Goal: Information Seeking & Learning: Understand process/instructions

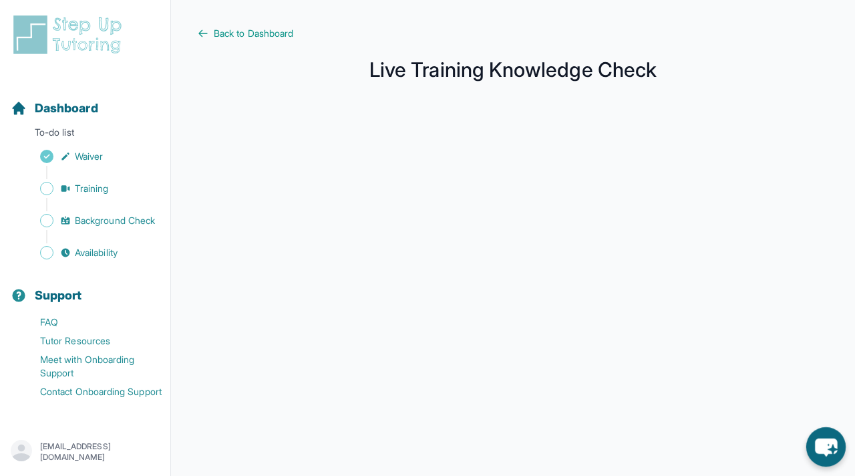
click at [833, 441] on icon "chat-button" at bounding box center [826, 447] width 22 height 18
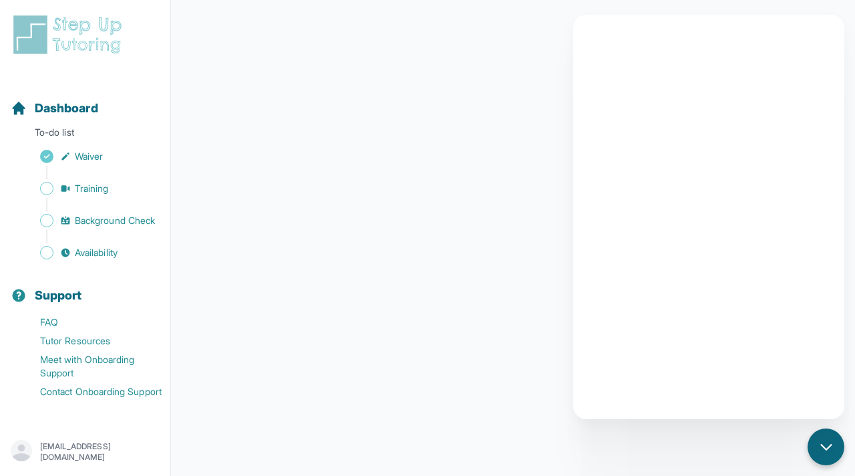
scroll to position [90, 0]
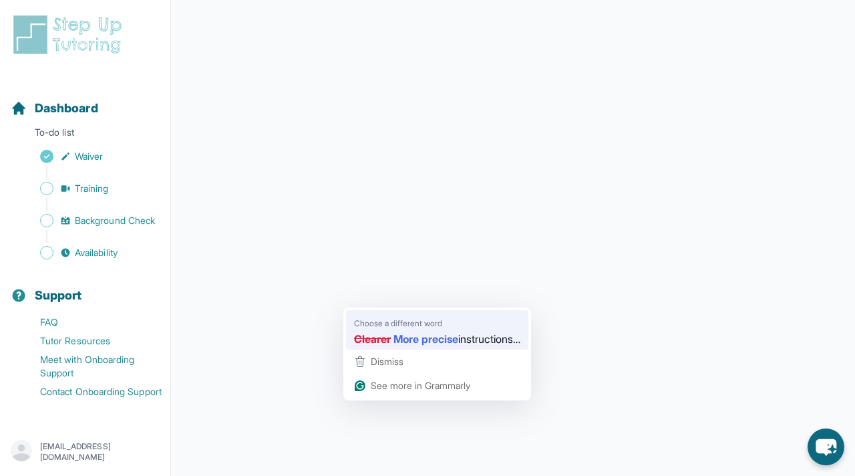
click at [399, 338] on strong "More precise" at bounding box center [425, 338] width 65 height 17
click at [413, 333] on strong "More precise" at bounding box center [425, 338] width 65 height 17
click at [499, 329] on div "Clearer More precise instructions…" at bounding box center [437, 338] width 172 height 21
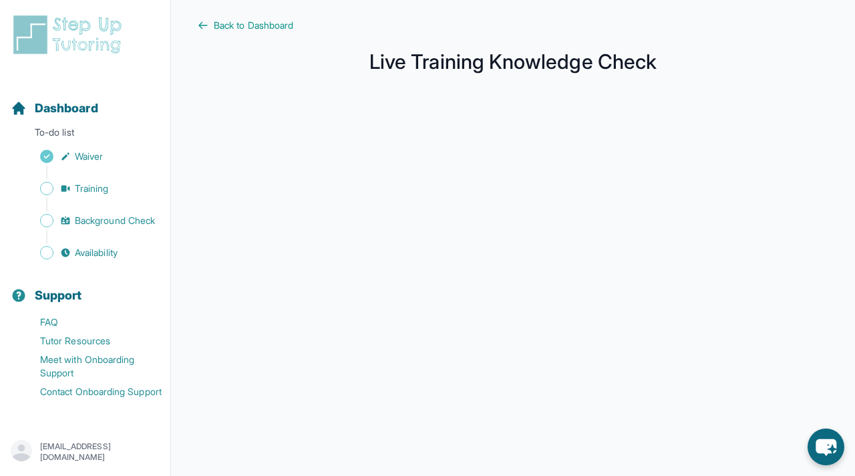
scroll to position [0, 0]
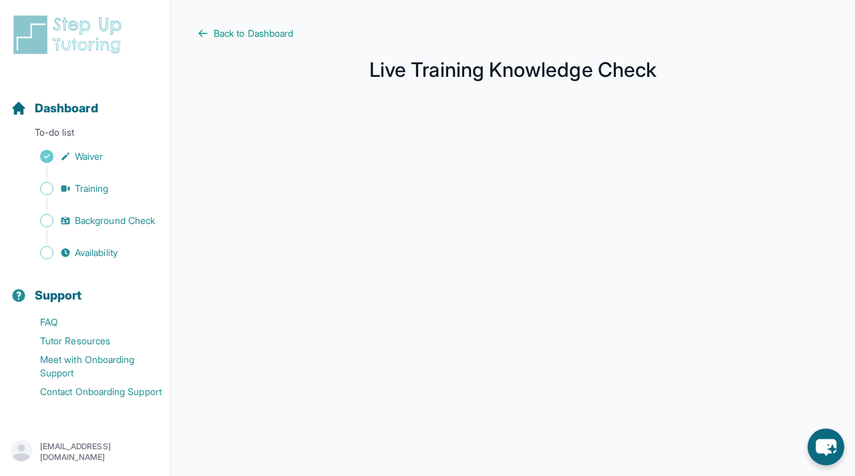
click at [218, 26] on main "Back to Dashboard Live Training Knowledge Check" at bounding box center [513, 355] width 684 height 711
click at [218, 29] on span "Back to Dashboard" at bounding box center [253, 33] width 79 height 13
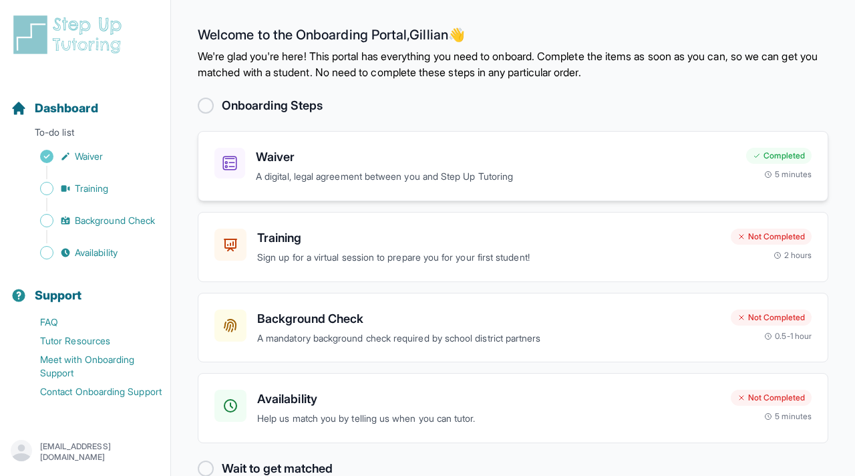
scroll to position [29, 0]
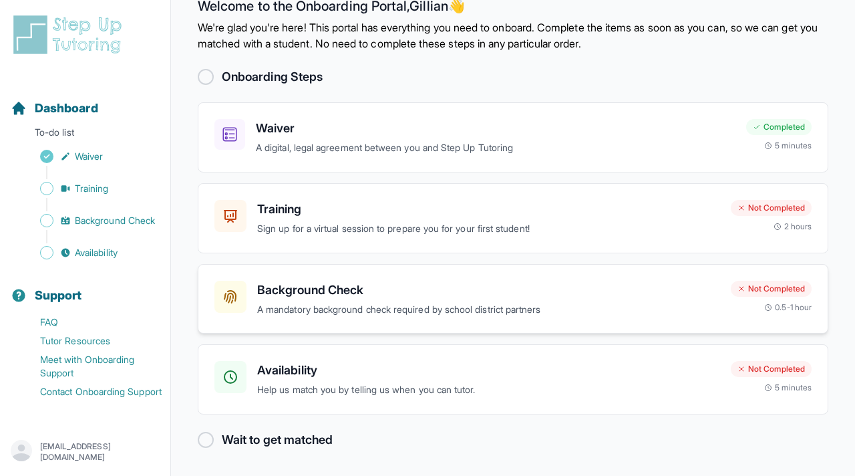
click at [334, 296] on h3 "Background Check" at bounding box center [488, 289] width 463 height 19
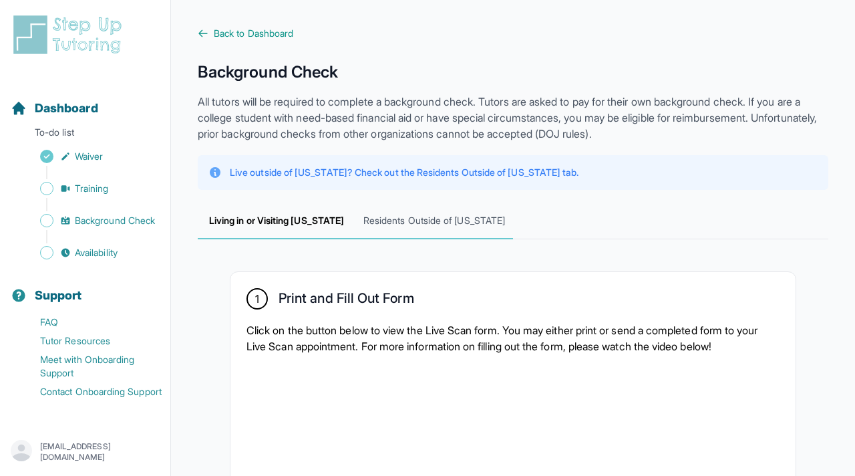
click at [430, 210] on span "Residents Outside of California" at bounding box center [434, 221] width 158 height 36
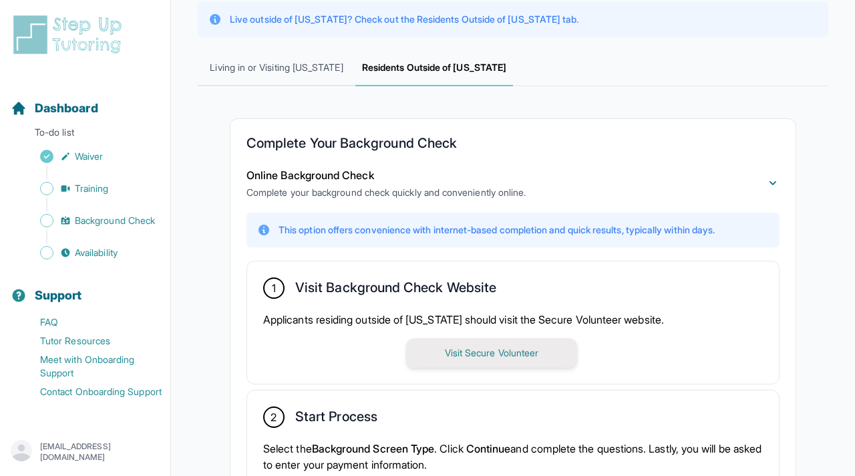
scroll to position [282, 0]
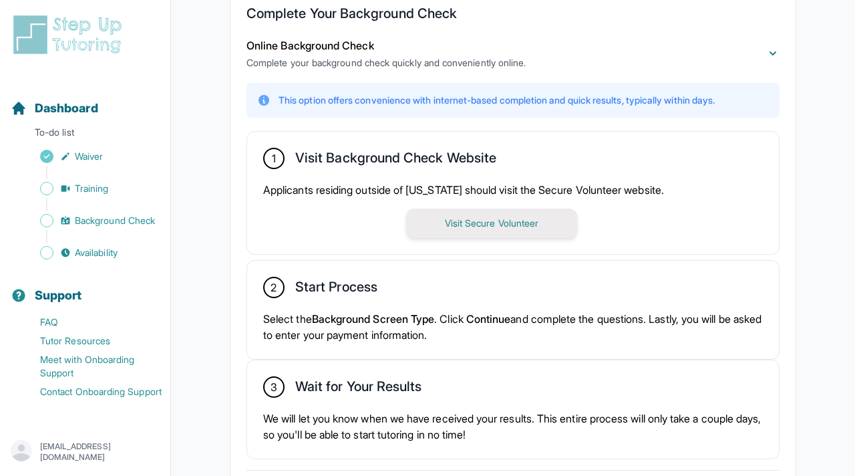
click at [480, 219] on button "Visit Secure Volunteer" at bounding box center [491, 222] width 171 height 29
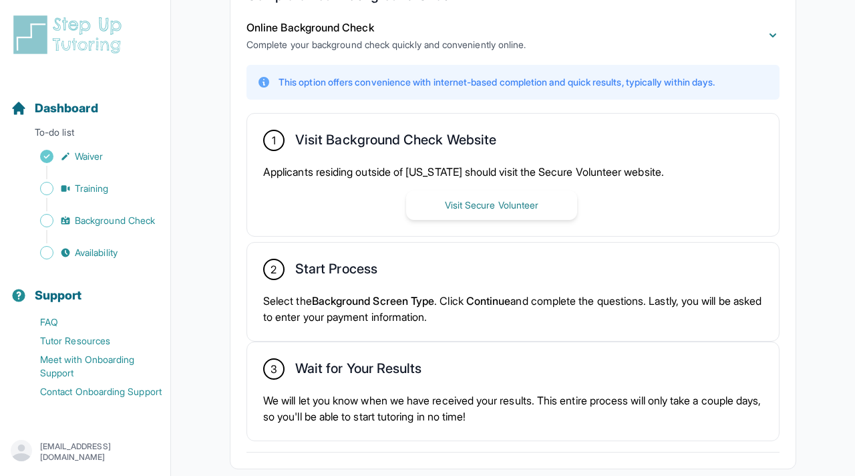
scroll to position [0, 0]
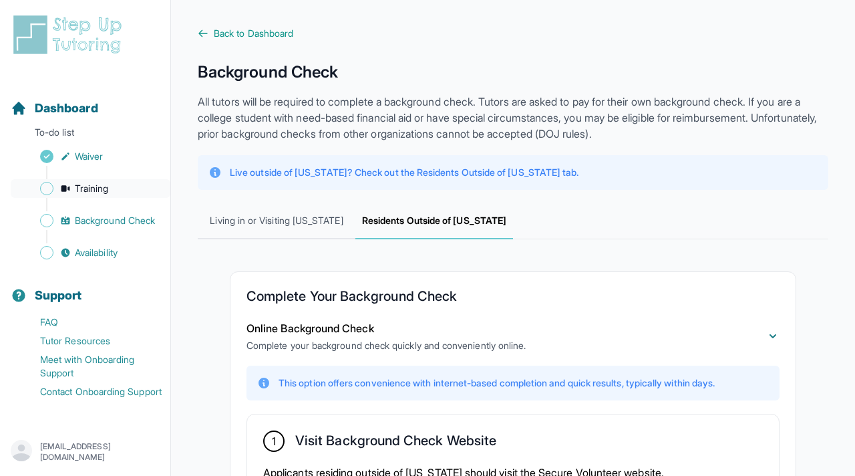
click at [91, 194] on span "Training" at bounding box center [92, 188] width 34 height 13
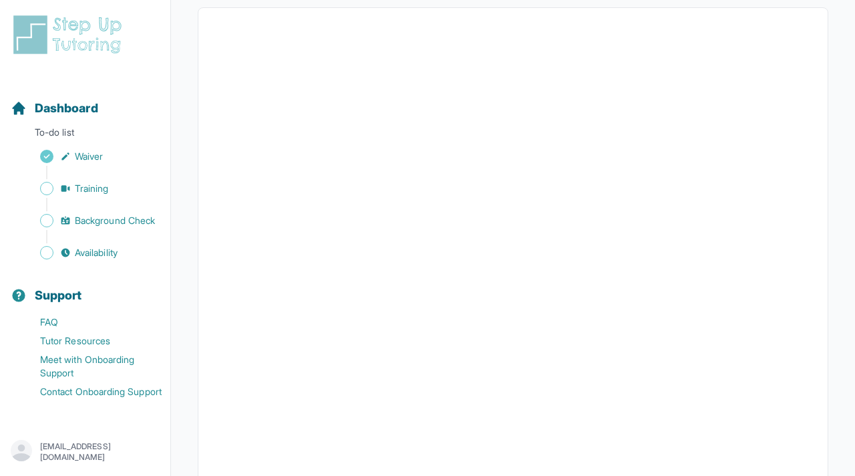
scroll to position [465, 0]
click at [100, 190] on span "Training" at bounding box center [92, 188] width 34 height 13
click at [104, 218] on span "Background Check" at bounding box center [115, 220] width 80 height 13
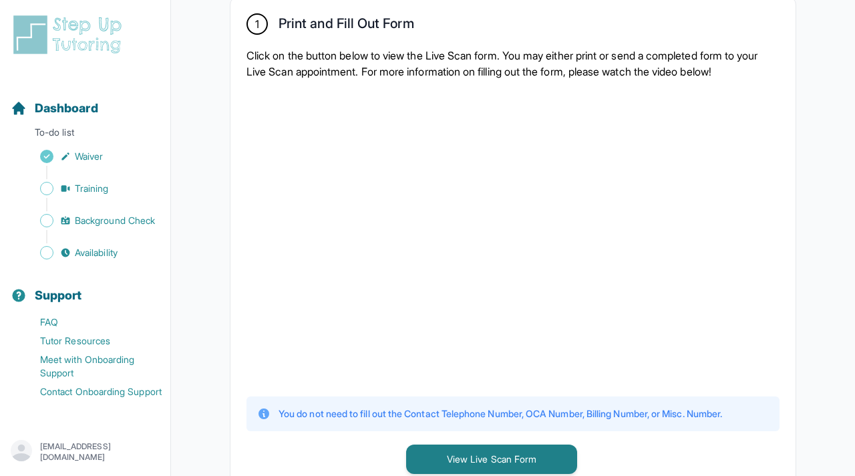
scroll to position [165, 0]
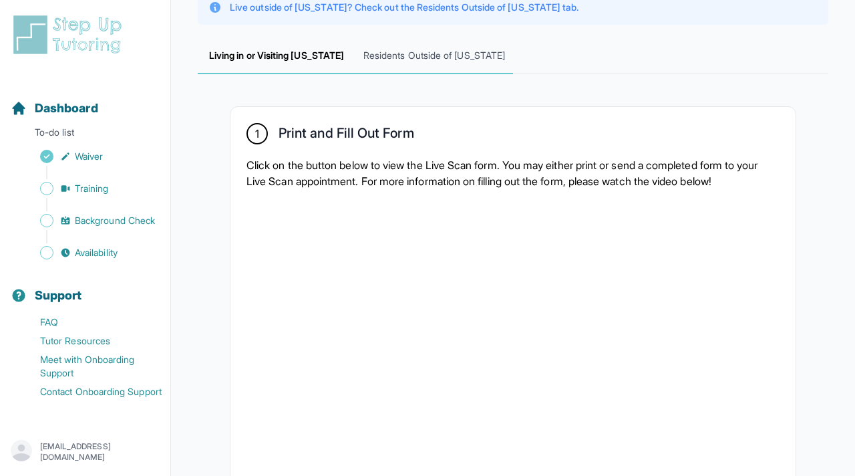
click at [413, 57] on span "Residents Outside of California" at bounding box center [434, 56] width 158 height 36
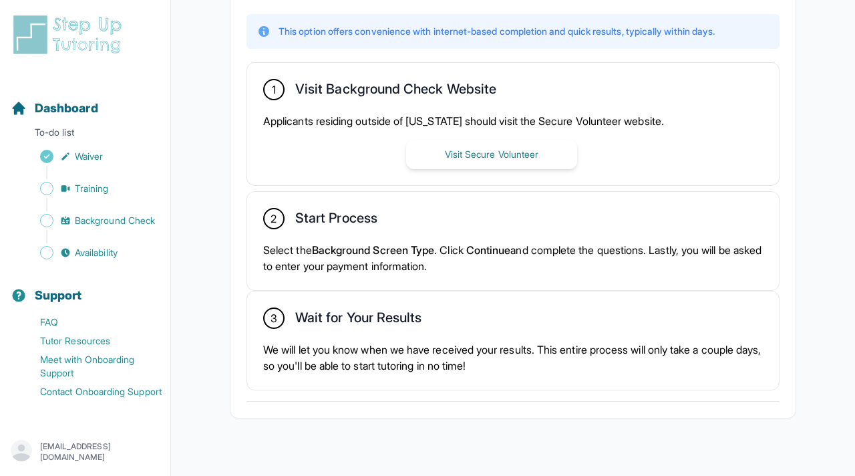
scroll to position [373, 0]
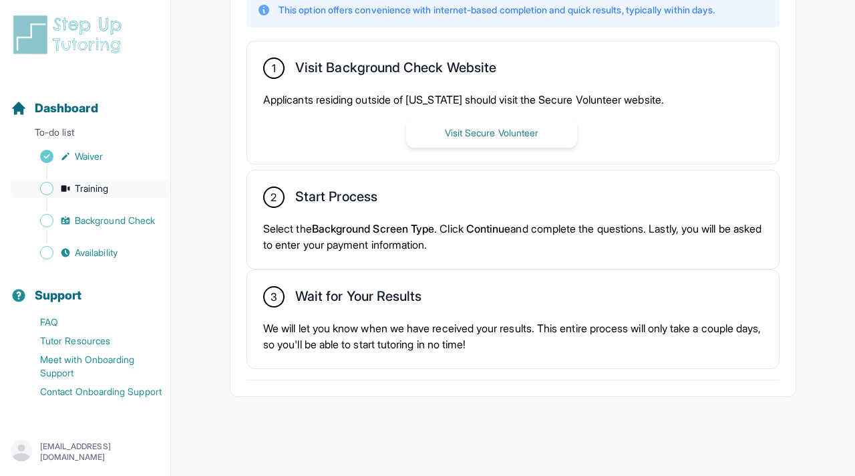
click at [111, 192] on link "Training" at bounding box center [91, 188] width 160 height 19
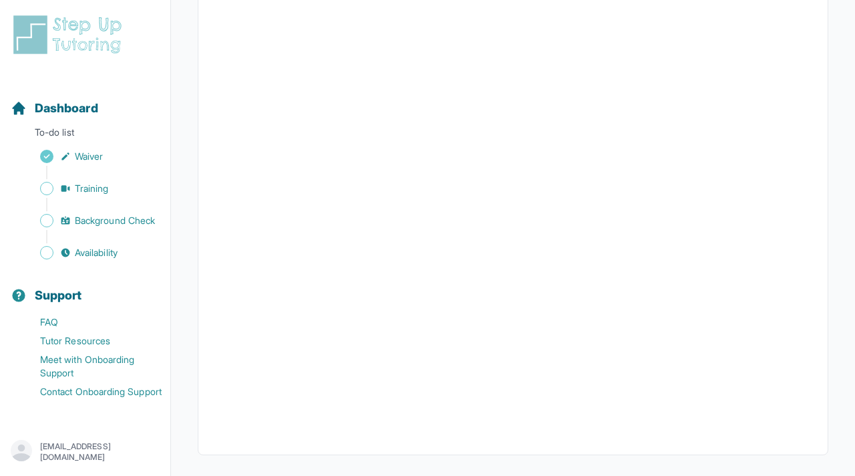
scroll to position [465, 0]
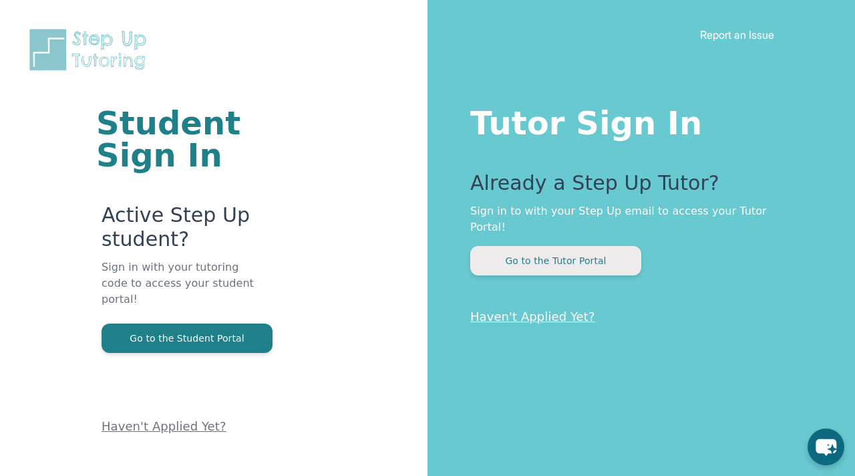
click at [579, 246] on button "Go to the Tutor Portal" at bounding box center [555, 260] width 171 height 29
